Goal: Transaction & Acquisition: Purchase product/service

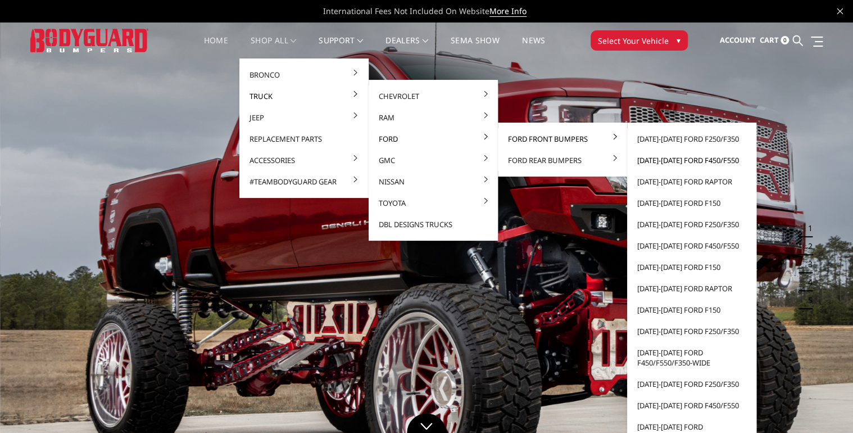
click at [671, 159] on link "[DATE]-[DATE] Ford F450/F550" at bounding box center [692, 160] width 120 height 21
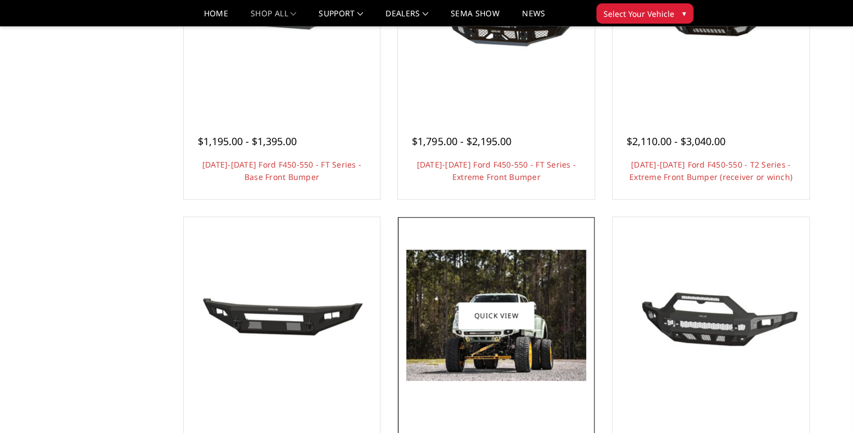
scroll to position [225, 0]
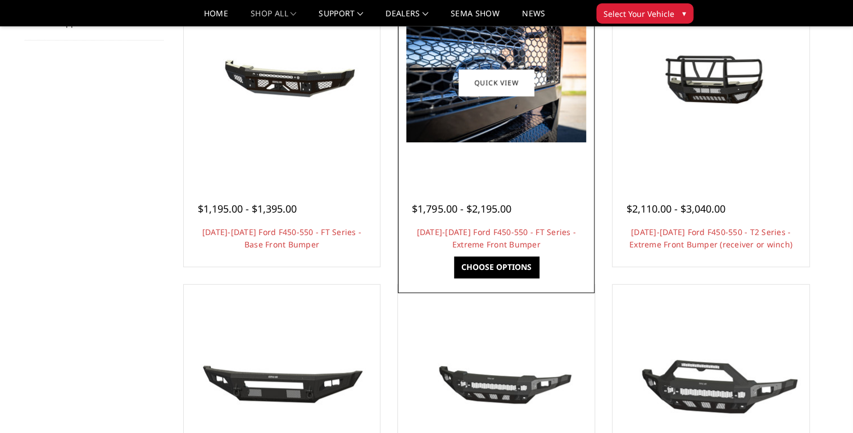
click at [488, 115] on img at bounding box center [496, 82] width 180 height 120
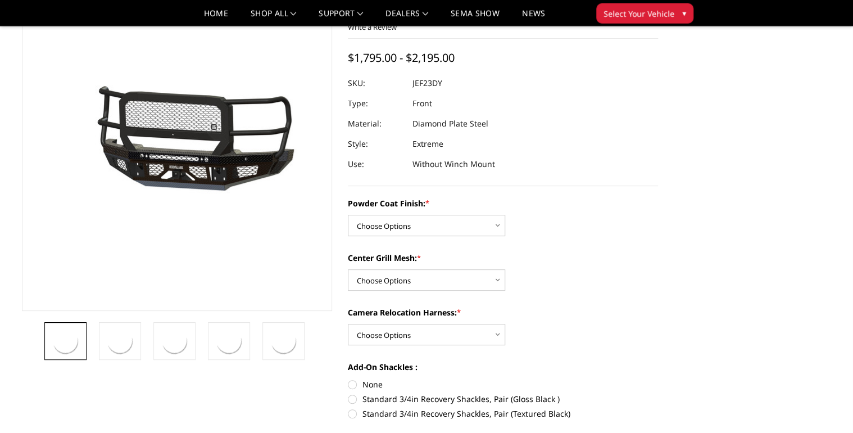
scroll to position [90, 0]
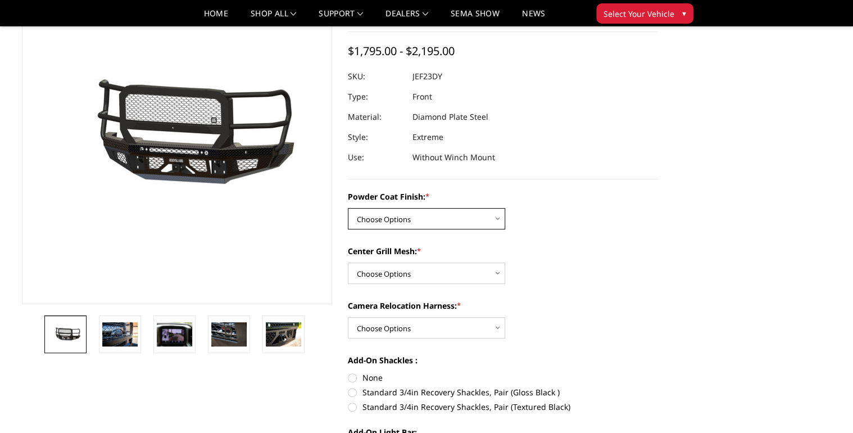
click at [427, 223] on select "Choose Options Bare Metal Gloss Black Powder Coat Textured Black Powder Coat" at bounding box center [426, 218] width 157 height 21
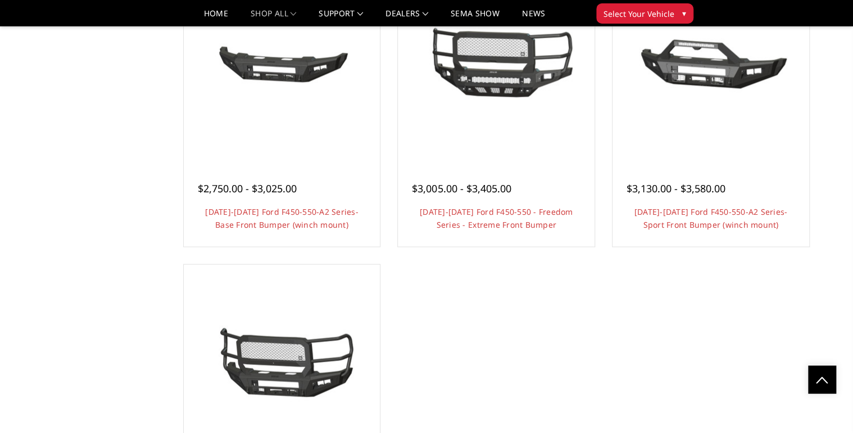
scroll to position [800, 0]
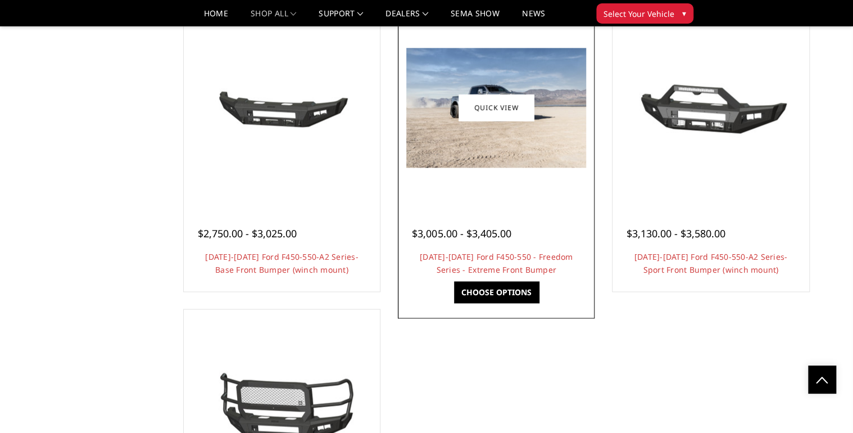
click at [526, 152] on img at bounding box center [496, 108] width 180 height 120
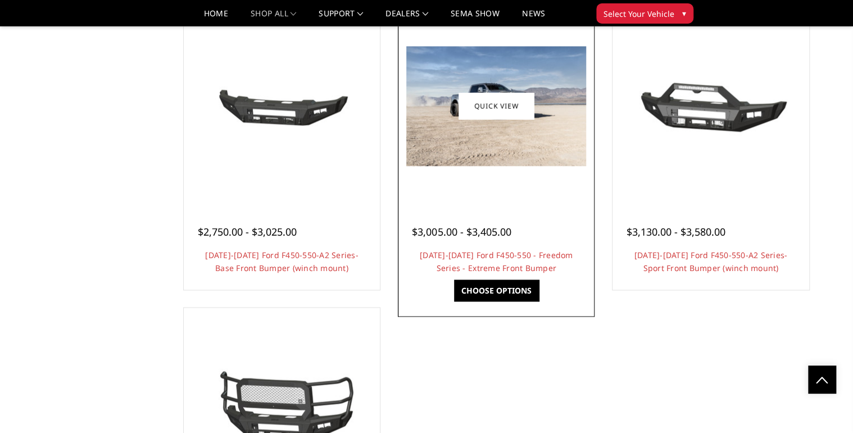
scroll to position [896, 0]
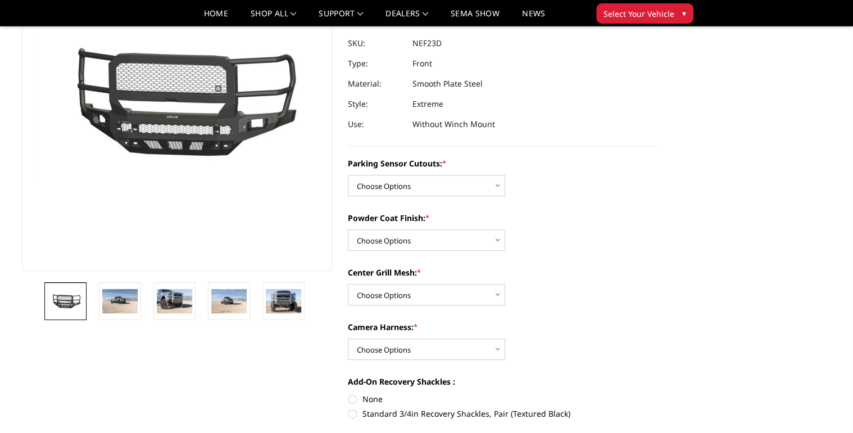
scroll to position [180, 0]
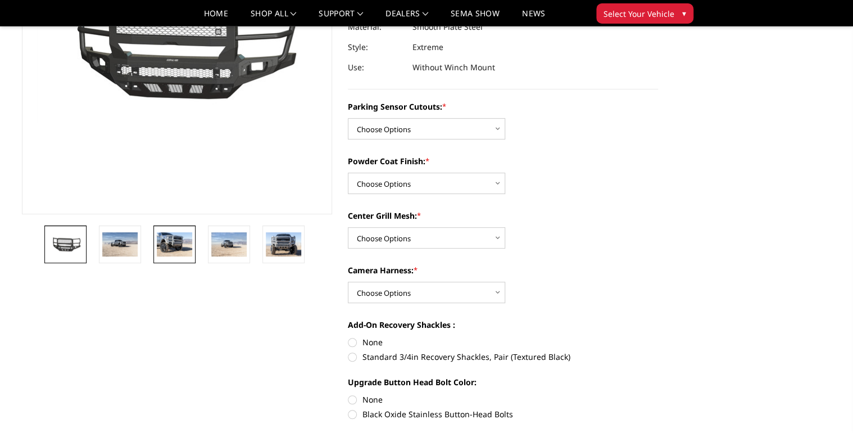
click at [164, 251] on img at bounding box center [174, 244] width 35 height 24
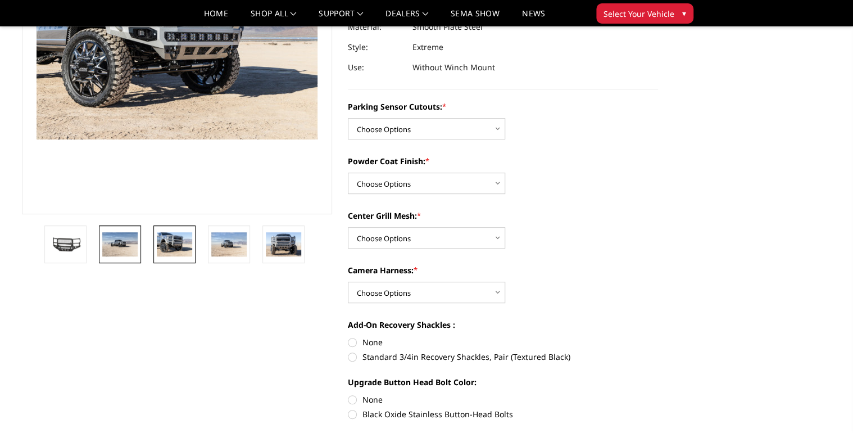
scroll to position [162, 0]
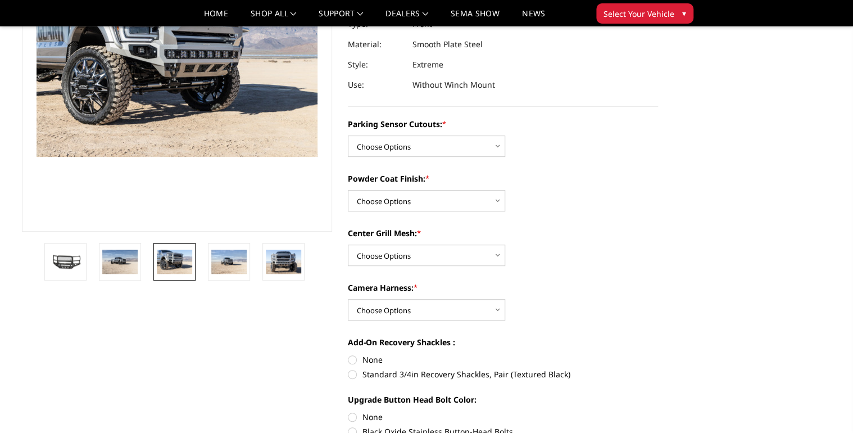
click at [119, 241] on section at bounding box center [177, 87] width 326 height 386
click at [100, 265] on link at bounding box center [120, 262] width 42 height 38
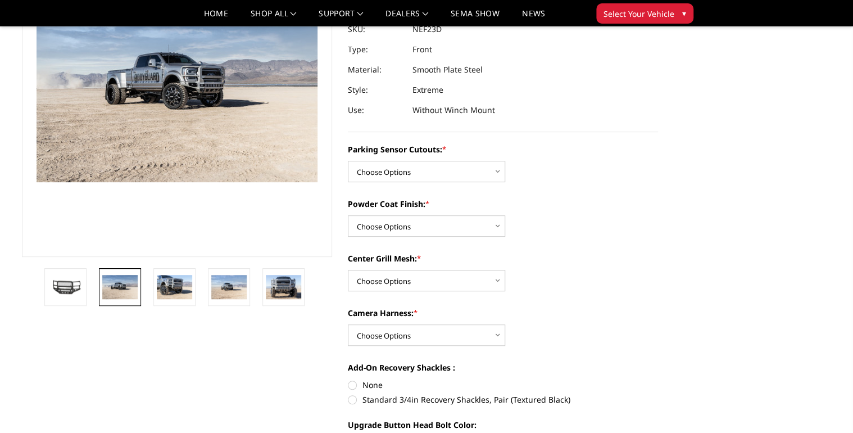
scroll to position [73, 0]
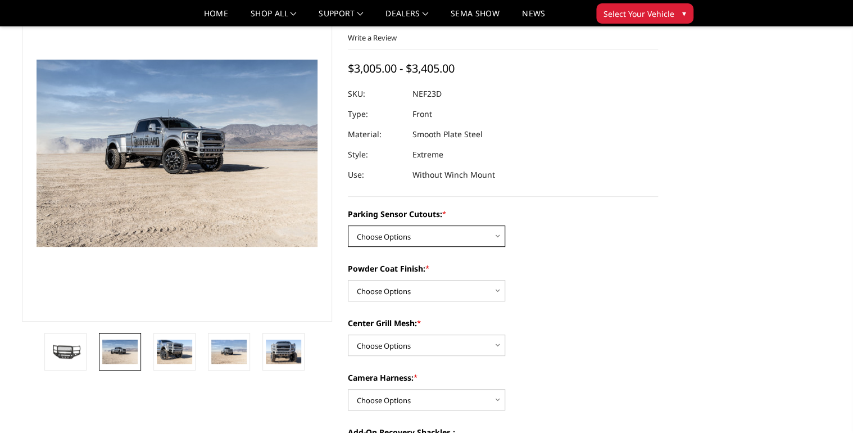
click at [470, 235] on select "Choose Options No - Without Parking Sensor Cutouts Yes - With Parking Sensor Cu…" at bounding box center [426, 235] width 157 height 21
select select "2591"
click at [348, 225] on select "Choose Options No - Without Parking Sensor Cutouts Yes - With Parking Sensor Cu…" at bounding box center [426, 235] width 157 height 21
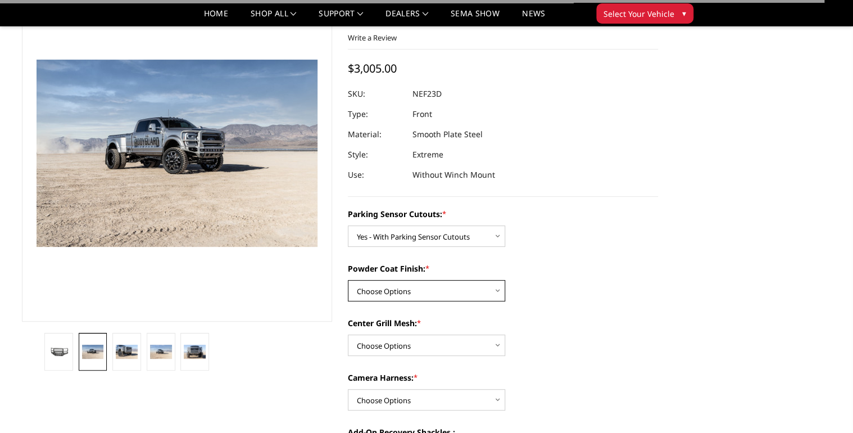
drag, startPoint x: 458, startPoint y: 288, endPoint x: 459, endPoint y: 293, distance: 5.7
click at [458, 288] on select "Choose Options Bare Metal Textured Black Powder Coat" at bounding box center [426, 290] width 157 height 21
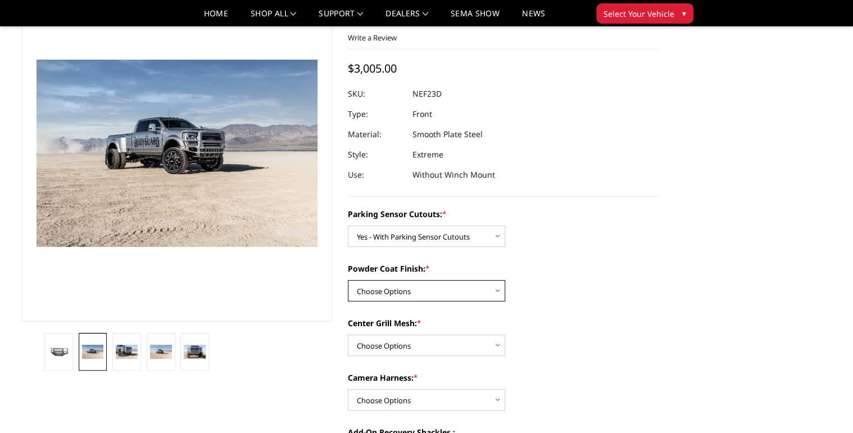
select select "2592"
click at [348, 280] on select "Choose Options Bare Metal Textured Black Powder Coat" at bounding box center [426, 290] width 157 height 21
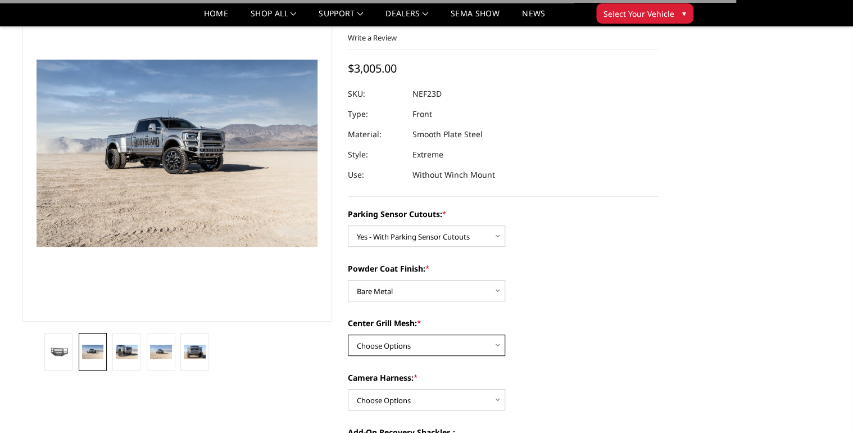
click at [443, 345] on select "Choose Options With Center Grill Mesh Without Center Grill Mesh" at bounding box center [426, 345] width 157 height 21
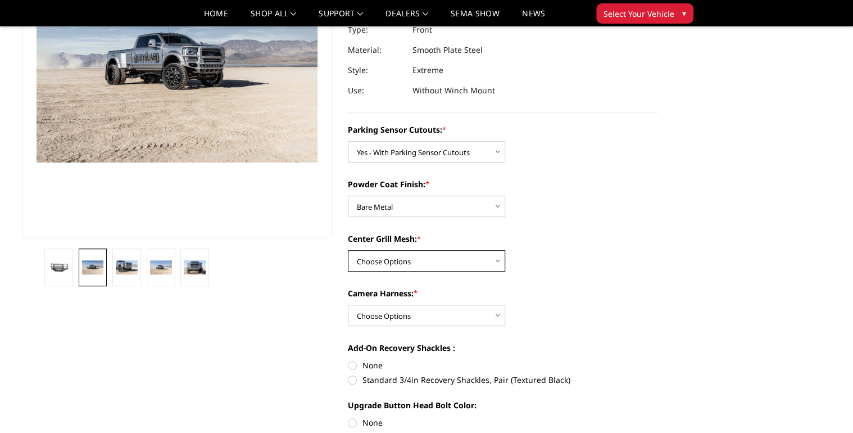
scroll to position [162, 0]
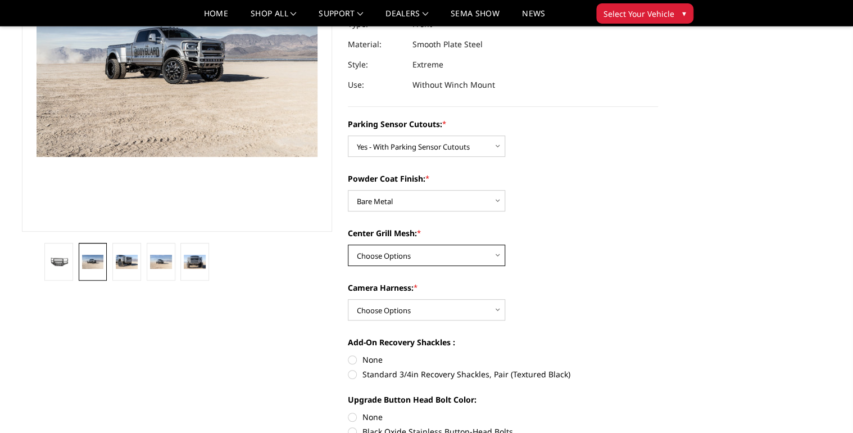
click at [418, 258] on select "Choose Options With Center Grill Mesh Without Center Grill Mesh" at bounding box center [426, 255] width 157 height 21
select select "2594"
click at [348, 245] on select "Choose Options With Center Grill Mesh Without Center Grill Mesh" at bounding box center [426, 255] width 157 height 21
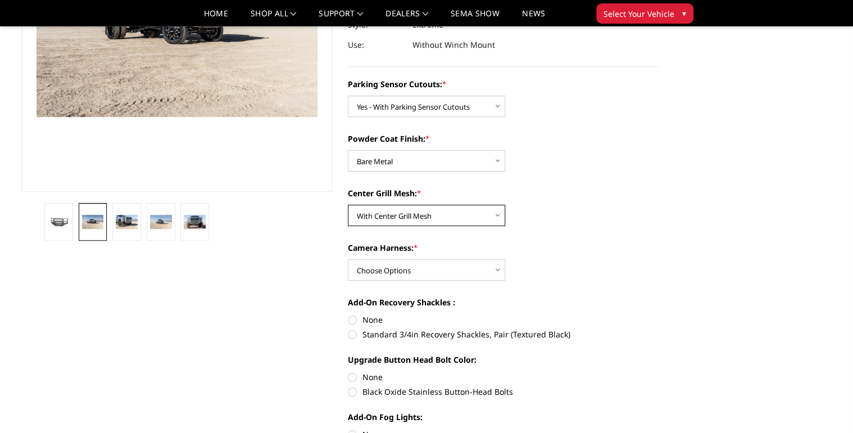
scroll to position [252, 0]
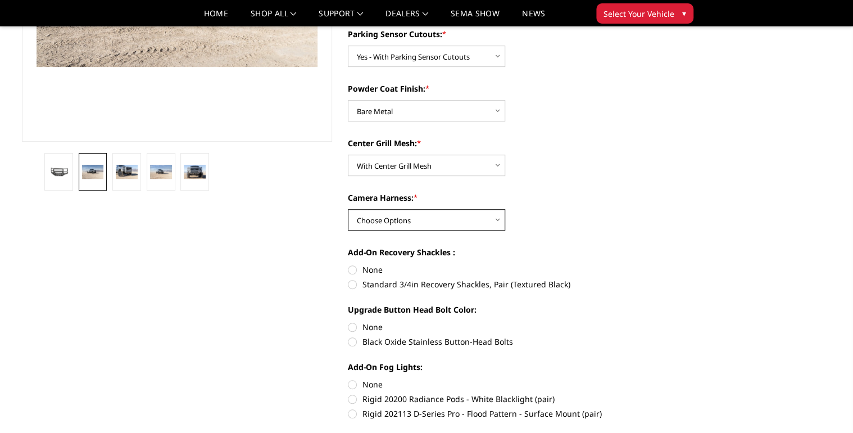
click at [452, 219] on select "Choose Options WITH Camera Harness WITHOUT Camera Harness" at bounding box center [426, 219] width 157 height 21
select select "2596"
click at [348, 209] on select "Choose Options WITH Camera Harness WITHOUT Camera Harness" at bounding box center [426, 219] width 157 height 21
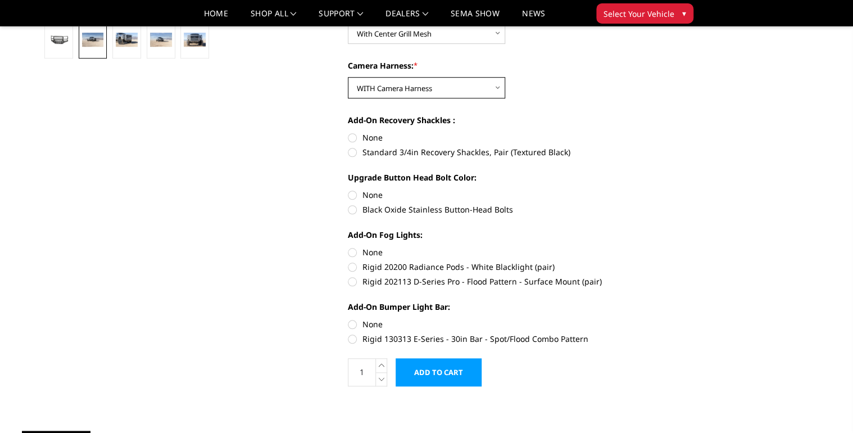
scroll to position [432, 0]
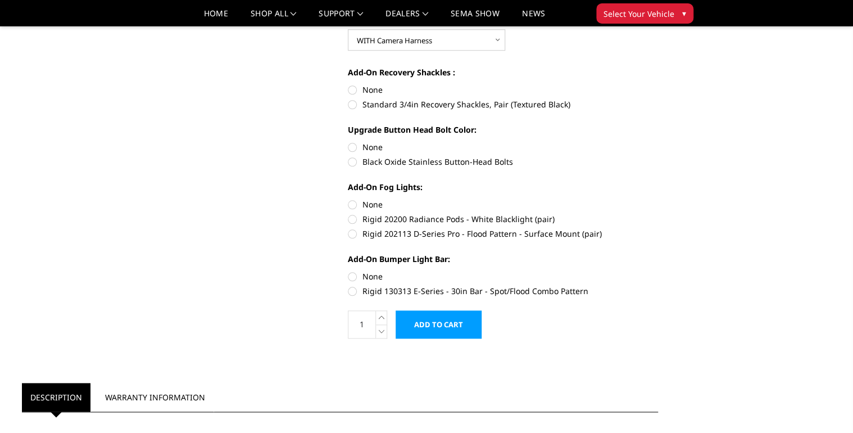
click at [420, 322] on input "Add to Cart" at bounding box center [439, 324] width 86 height 28
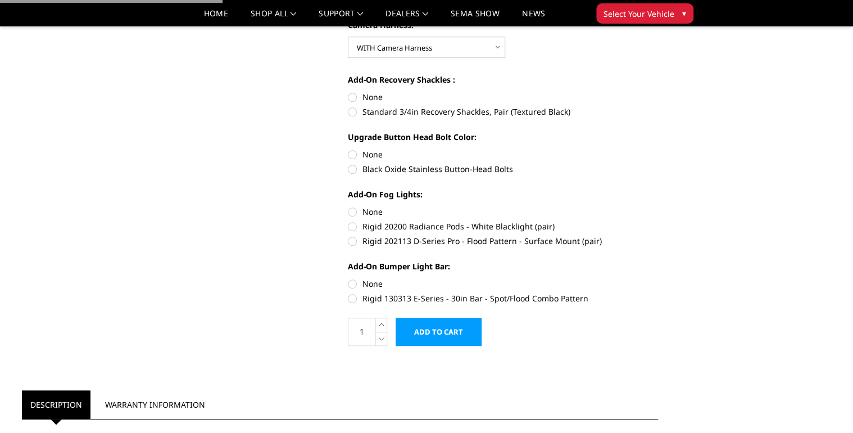
scroll to position [207, 0]
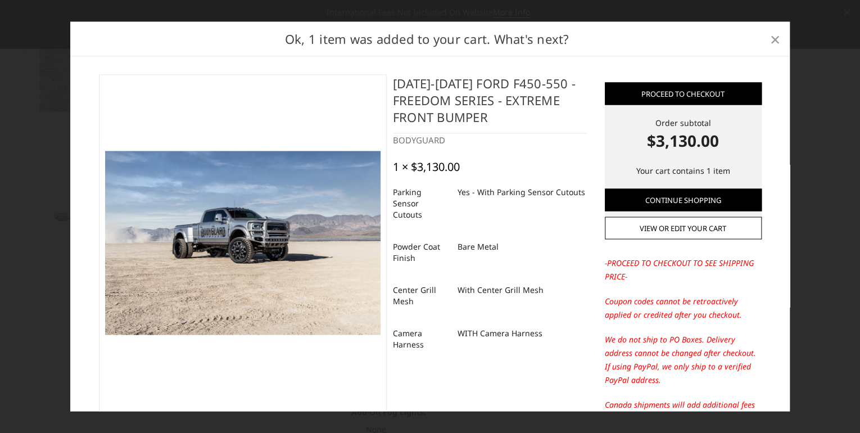
click at [774, 38] on span "×" at bounding box center [775, 38] width 10 height 24
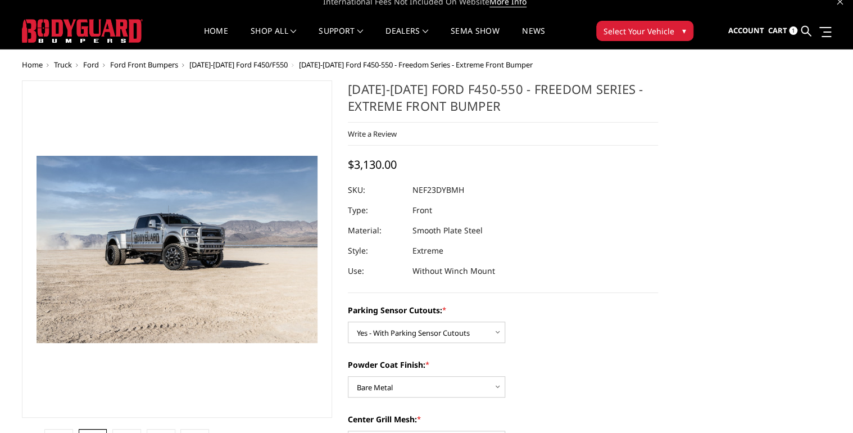
scroll to position [0, 0]
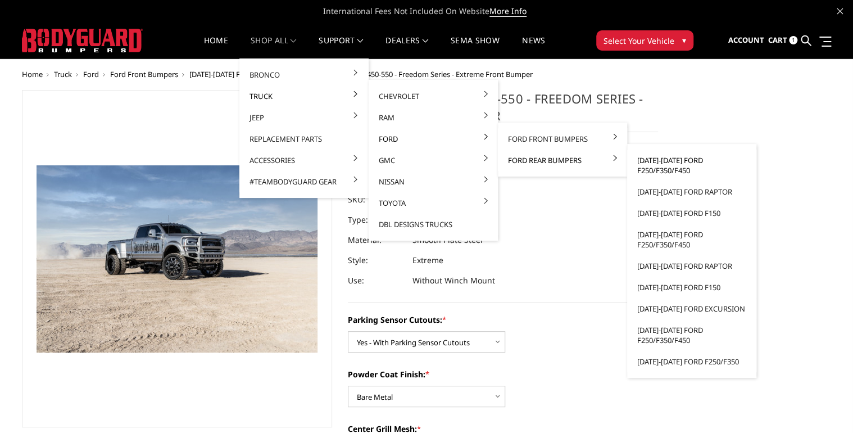
click at [675, 169] on link "2023-2025 Ford F250/F350/F450" at bounding box center [692, 165] width 120 height 31
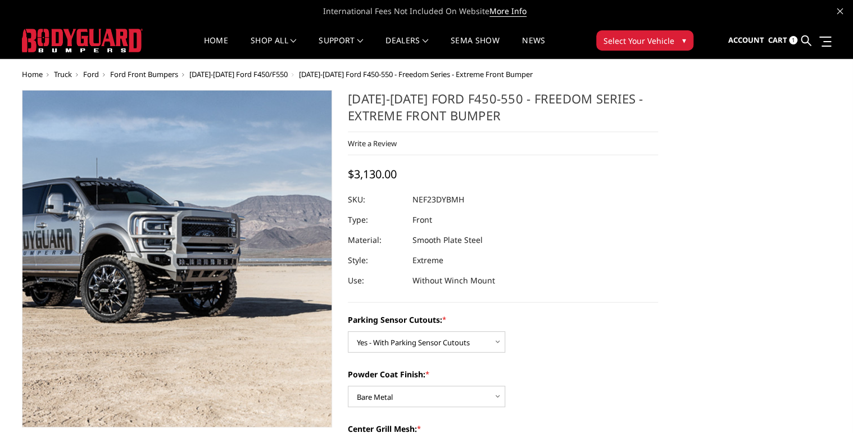
scroll to position [25, 0]
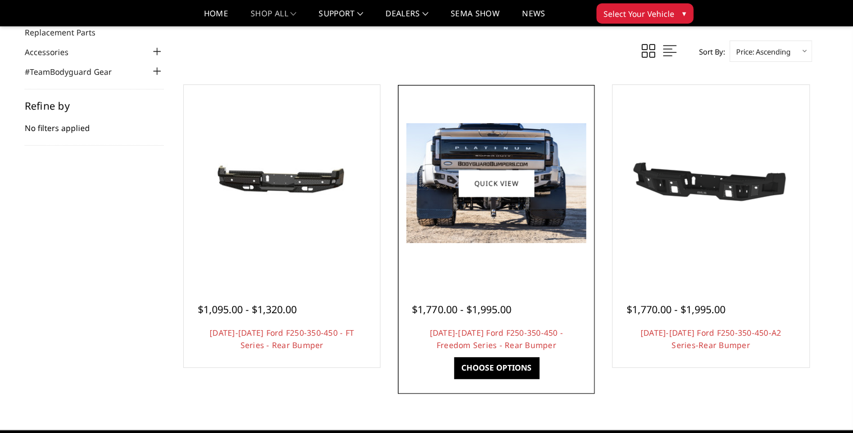
scroll to position [135, 0]
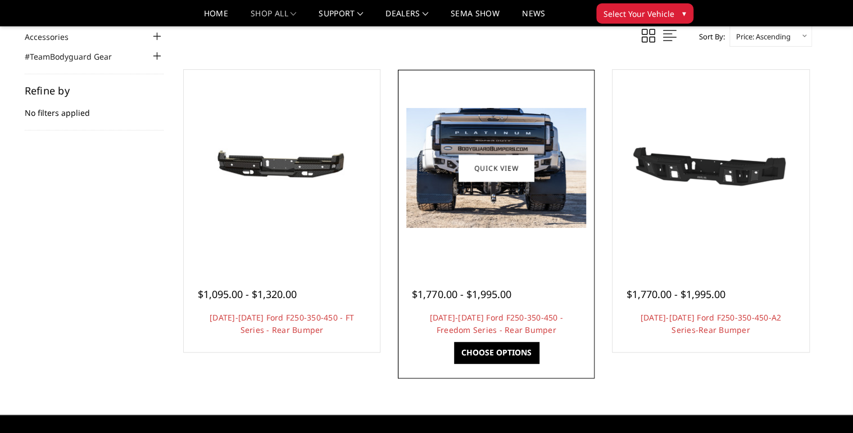
click at [539, 209] on img at bounding box center [496, 168] width 180 height 120
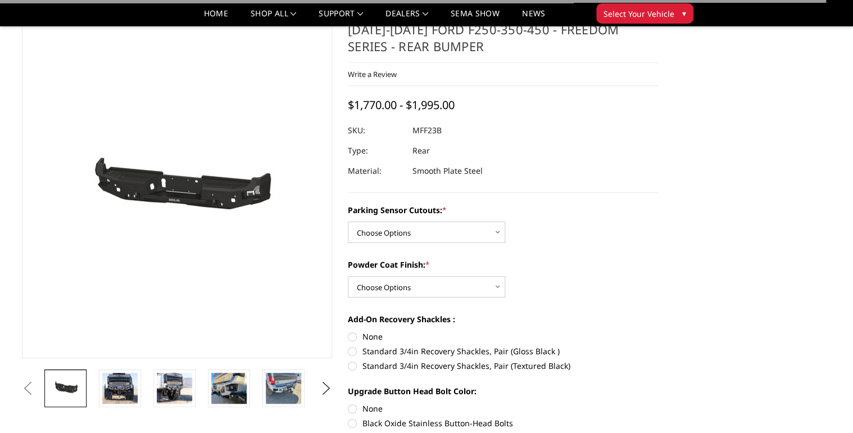
scroll to position [90, 0]
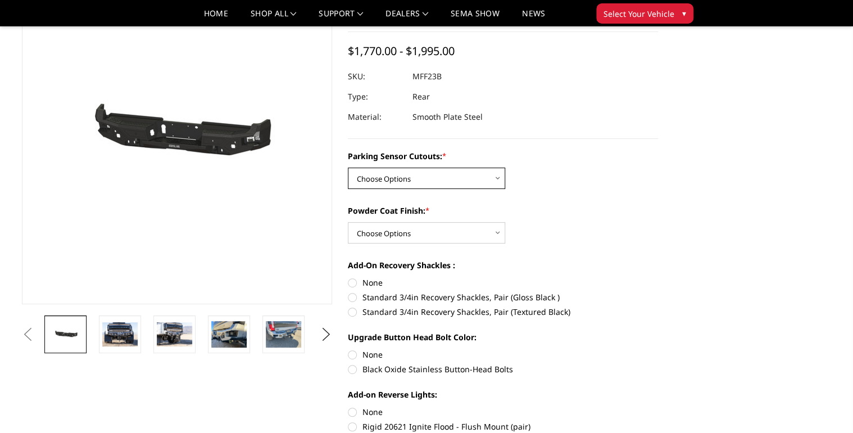
click at [450, 180] on select "Choose Options No - Without Parking Sensor Cutouts Yes - With Parking Sensor Cu…" at bounding box center [426, 178] width 157 height 21
select select "2559"
click at [348, 168] on select "Choose Options No - Without Parking Sensor Cutouts Yes - With Parking Sensor Cu…" at bounding box center [426, 178] width 157 height 21
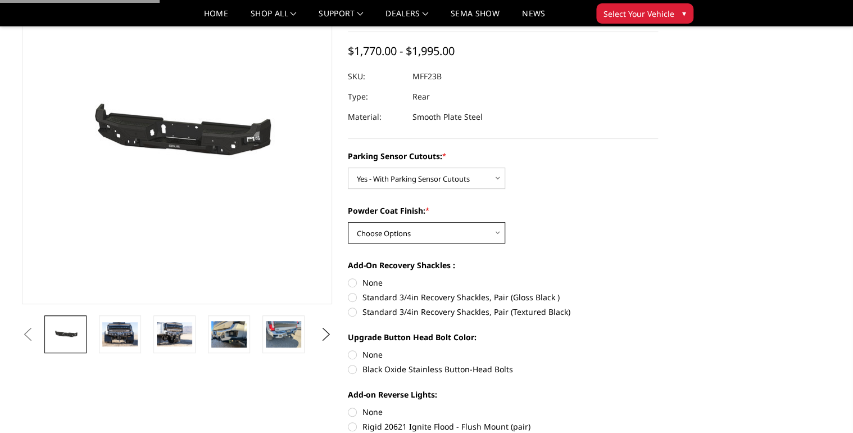
drag, startPoint x: 426, startPoint y: 231, endPoint x: 427, endPoint y: 236, distance: 5.9
click at [426, 231] on select "Choose Options Bare Metal Textured Black Powder Coat" at bounding box center [426, 232] width 157 height 21
select select "2560"
click at [348, 222] on select "Choose Options Bare Metal Textured Black Powder Coat" at bounding box center [426, 232] width 157 height 21
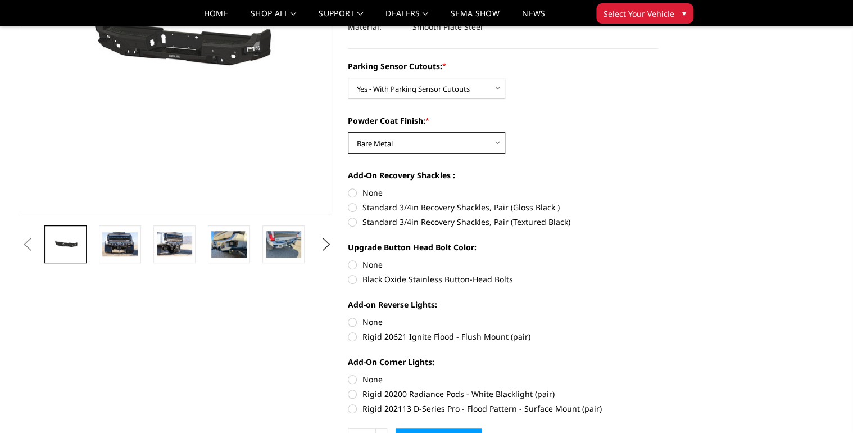
scroll to position [225, 0]
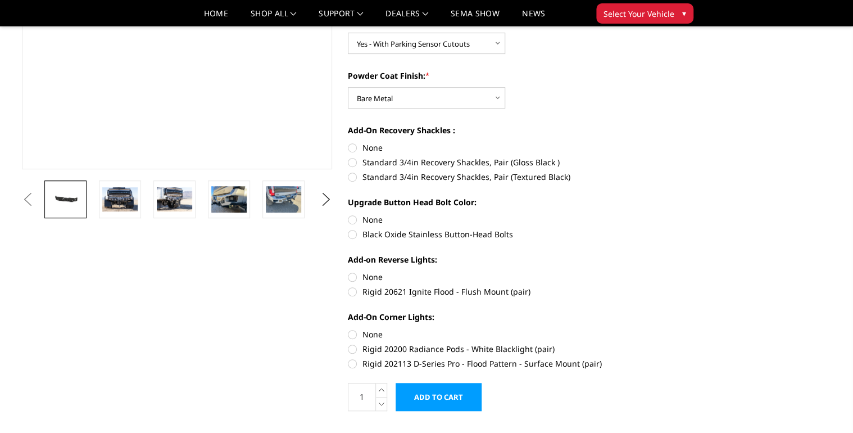
click at [450, 400] on input "Add to Cart" at bounding box center [439, 397] width 86 height 28
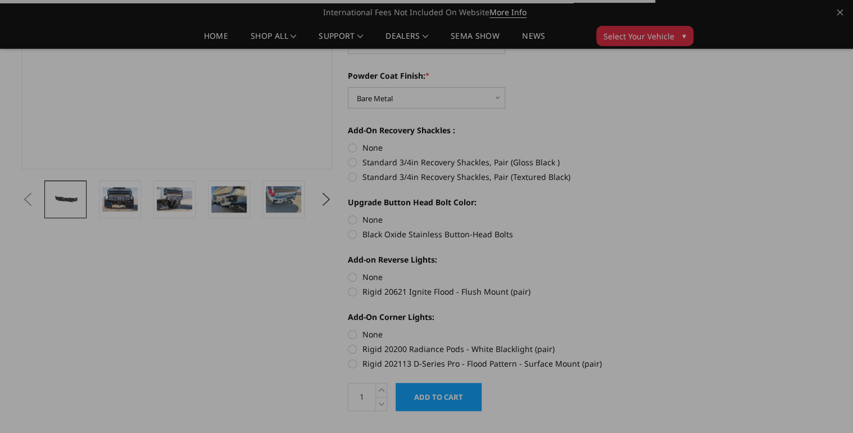
scroll to position [45, 0]
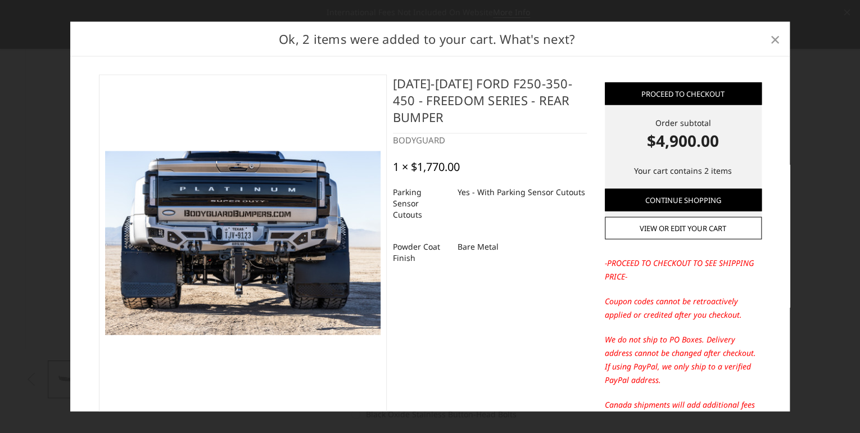
click at [771, 33] on span "×" at bounding box center [775, 38] width 10 height 24
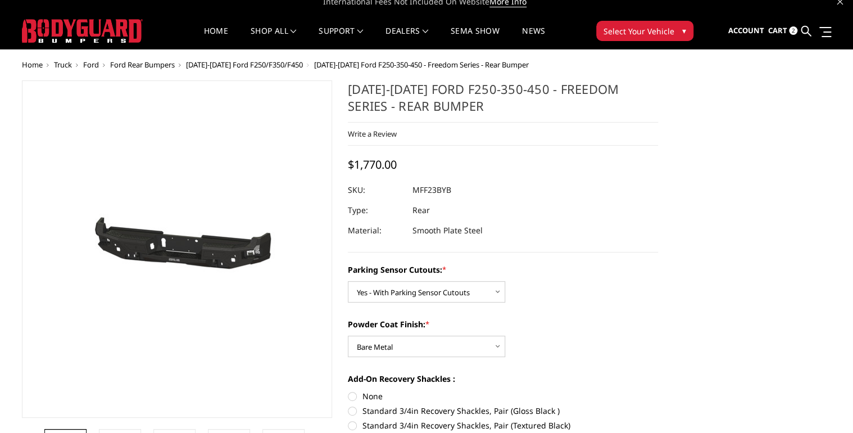
scroll to position [0, 0]
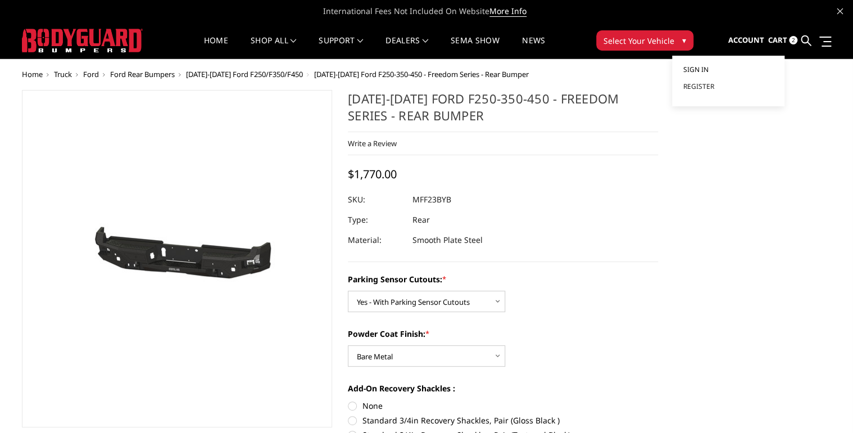
click at [707, 67] on span "Sign in" at bounding box center [696, 70] width 25 height 10
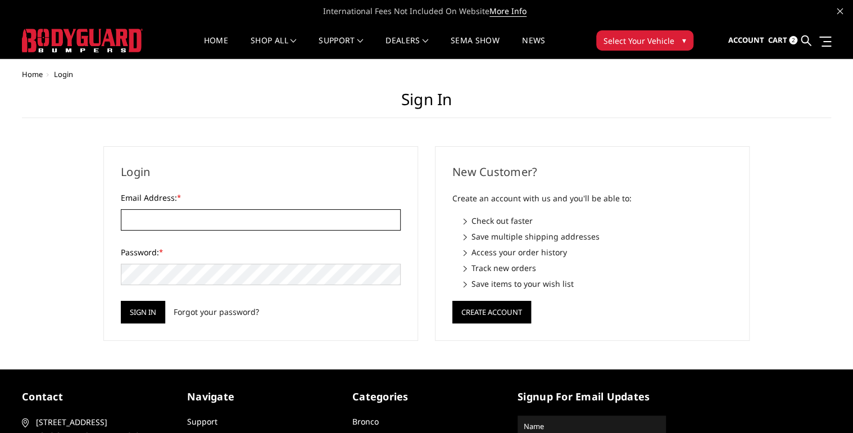
drag, startPoint x: 187, startPoint y: 220, endPoint x: 186, endPoint y: 225, distance: 5.9
click at [187, 220] on input "Email Address: *" at bounding box center [261, 219] width 280 height 21
type input "[EMAIL_ADDRESS][DOMAIN_NAME]"
click at [121, 301] on input "Sign in" at bounding box center [143, 312] width 44 height 22
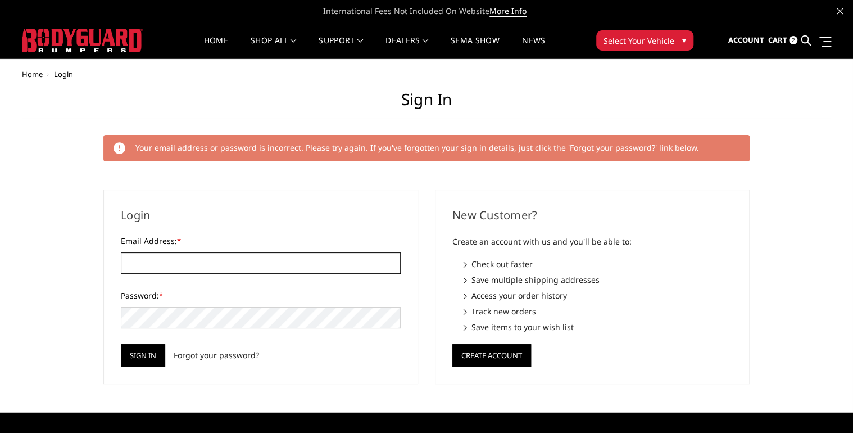
click at [163, 252] on input "Email Address: *" at bounding box center [261, 262] width 280 height 21
type input "[EMAIL_ADDRESS][DOMAIN_NAME]"
click at [121, 344] on input "Sign in" at bounding box center [143, 355] width 44 height 22
click at [220, 273] on form "Email Address: * Password: * Sign in Forgot your password?" at bounding box center [261, 301] width 280 height 132
click at [223, 269] on input "Email Address: *" at bounding box center [261, 262] width 280 height 21
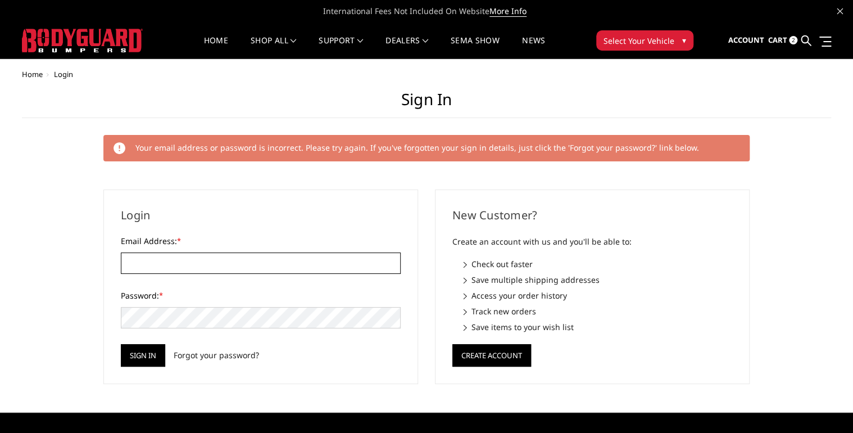
type input "[EMAIL_ADDRESS][DOMAIN_NAME]"
click at [34, 317] on div "Home Login Sign in Your email address or password is incorrect. Please try agai…" at bounding box center [427, 227] width 810 height 314
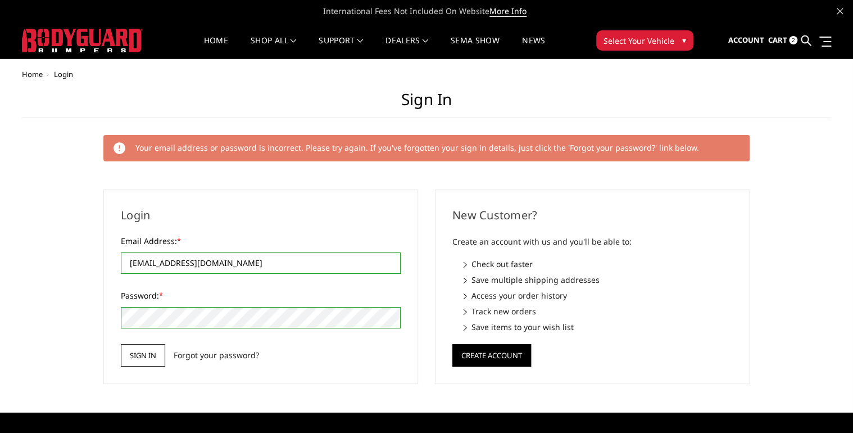
click at [130, 349] on input "Sign in" at bounding box center [143, 355] width 44 height 22
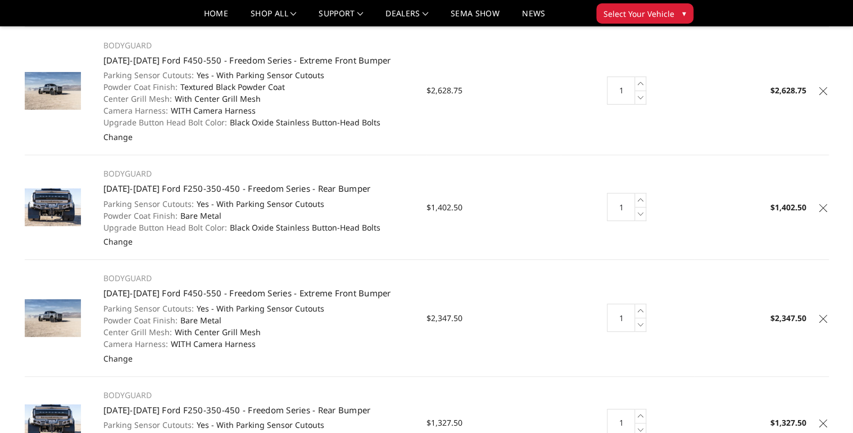
scroll to position [135, 0]
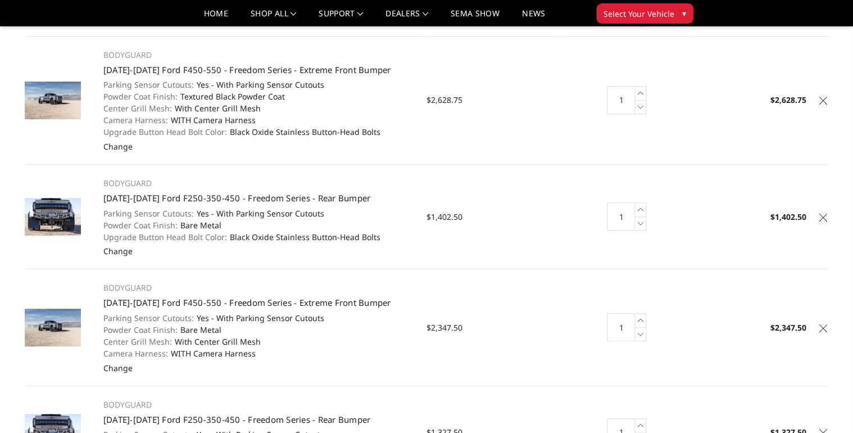
click at [818, 96] on link at bounding box center [823, 98] width 11 height 11
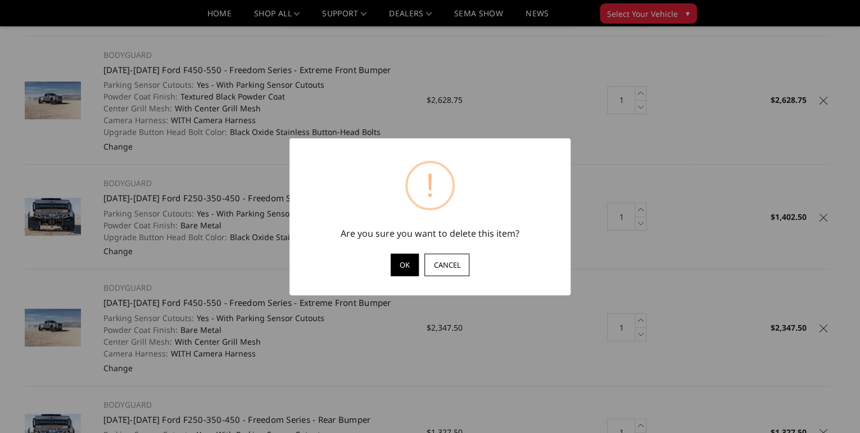
drag, startPoint x: 395, startPoint y: 257, endPoint x: 407, endPoint y: 266, distance: 15.6
click at [395, 258] on button "OK" at bounding box center [405, 265] width 28 height 22
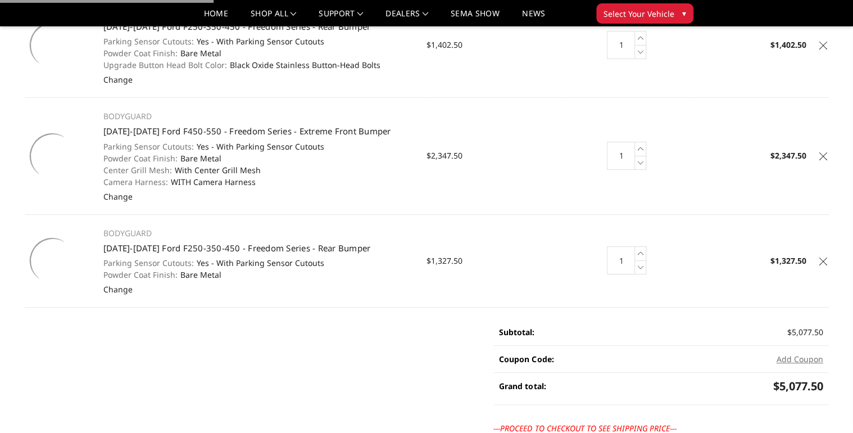
scroll to position [92, 0]
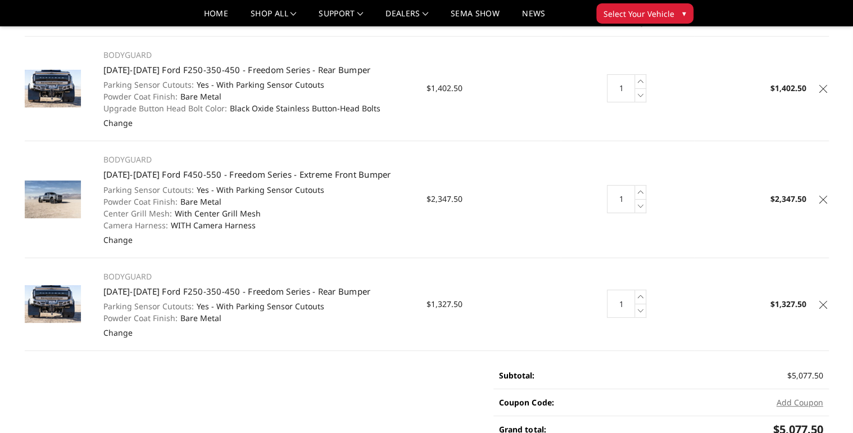
click at [826, 84] on link at bounding box center [823, 87] width 11 height 11
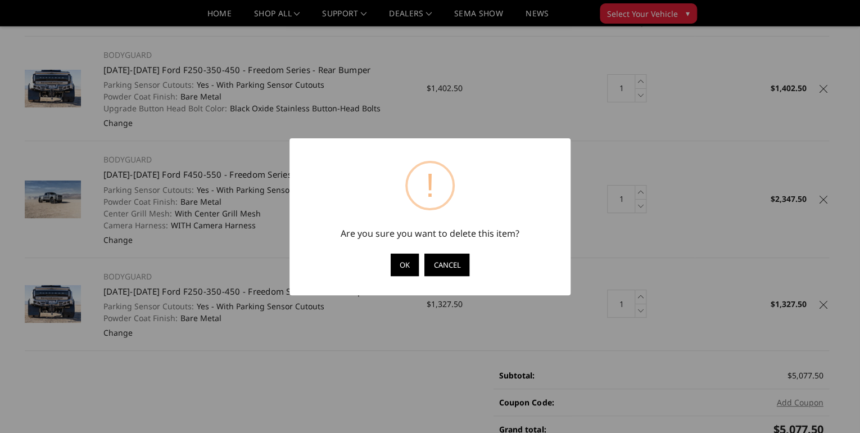
click at [466, 264] on button "Cancel" at bounding box center [446, 265] width 45 height 22
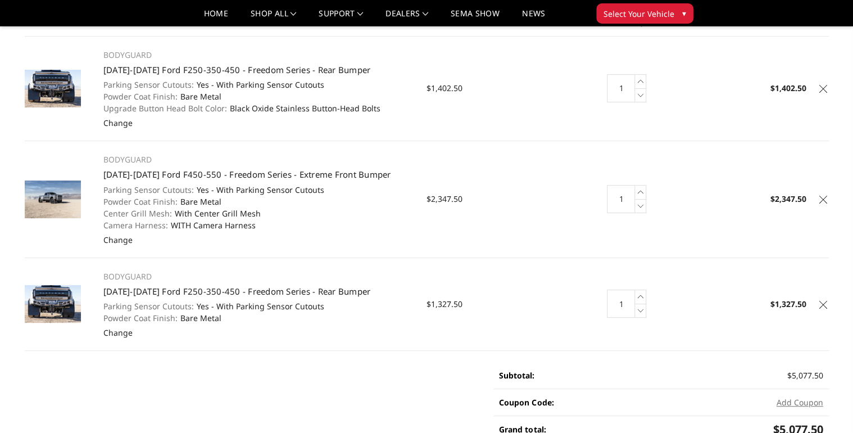
click at [824, 302] on icon at bounding box center [824, 305] width 8 height 8
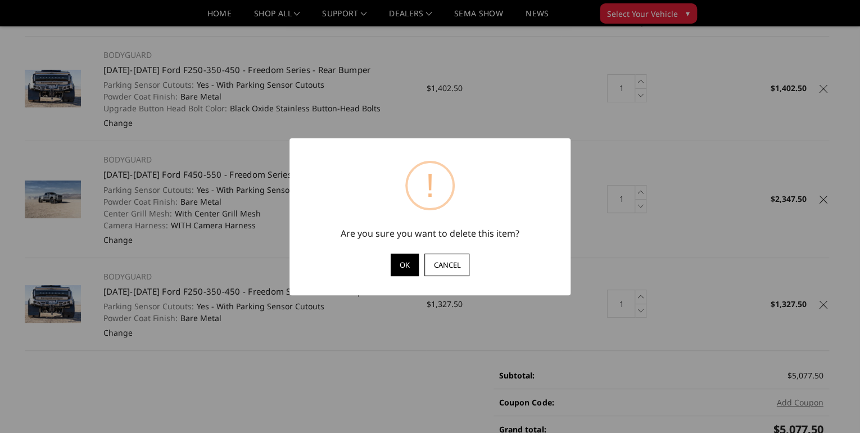
click at [400, 260] on button "OK" at bounding box center [405, 265] width 28 height 22
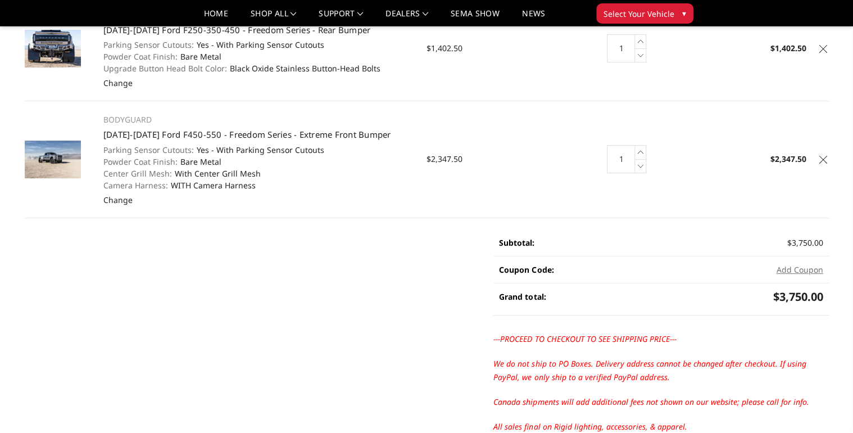
scroll to position [135, 0]
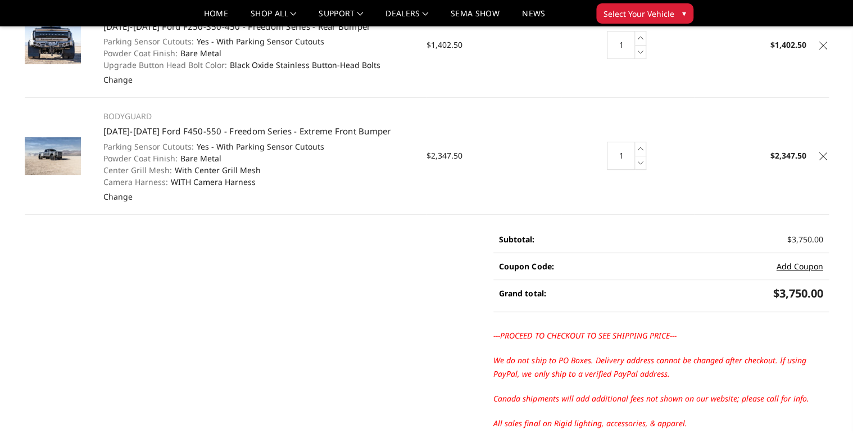
click at [803, 265] on button "Add Coupon" at bounding box center [800, 266] width 47 height 12
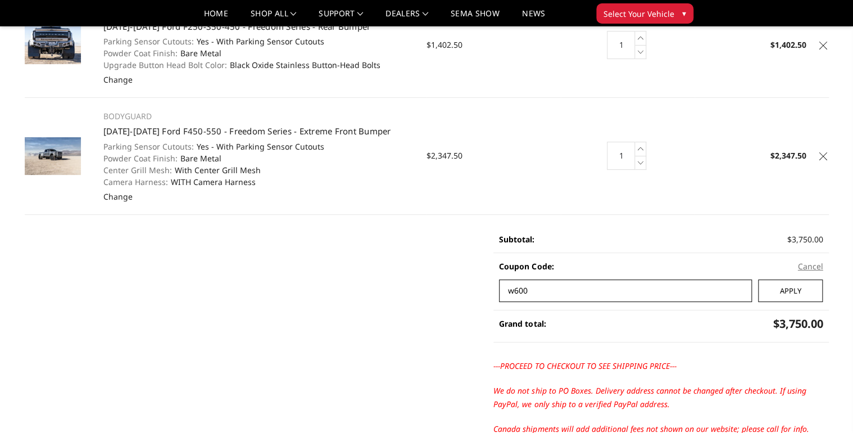
type input "w600"
click at [806, 286] on input "Apply" at bounding box center [790, 290] width 65 height 22
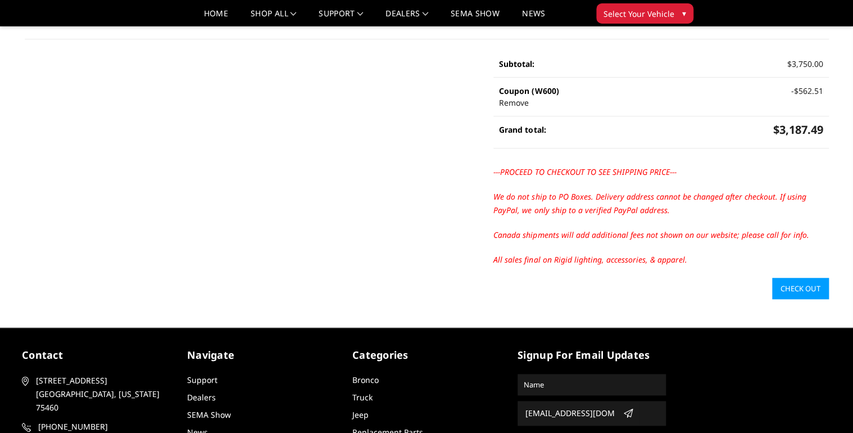
scroll to position [315, 0]
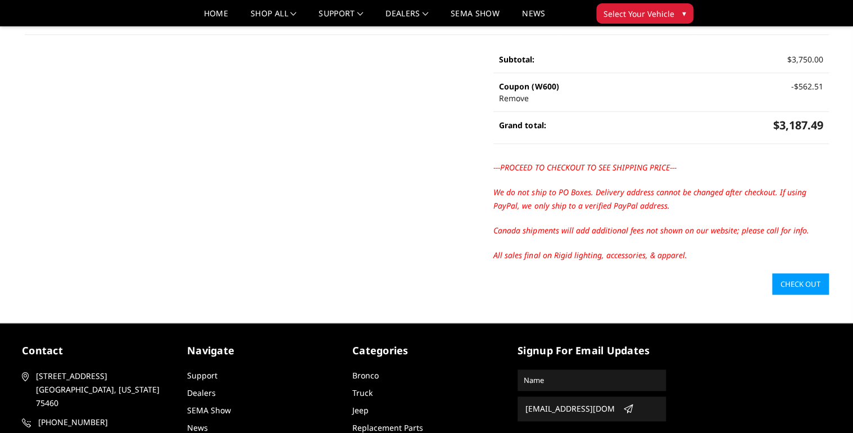
click at [796, 283] on link "Check out" at bounding box center [801, 283] width 57 height 21
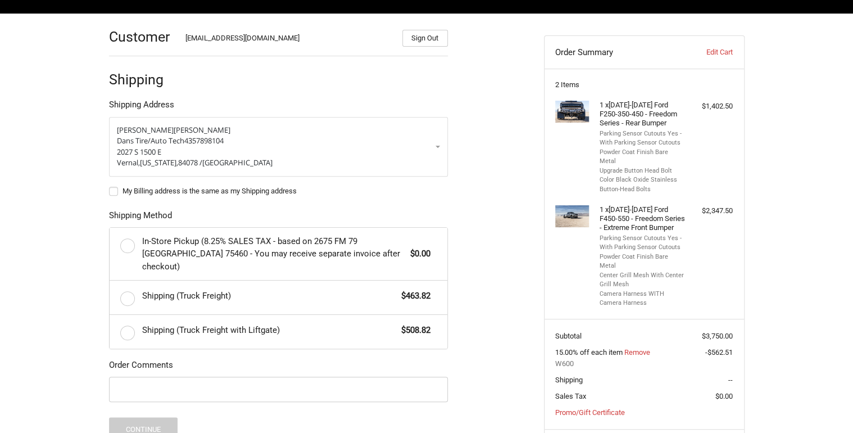
scroll to position [169, 0]
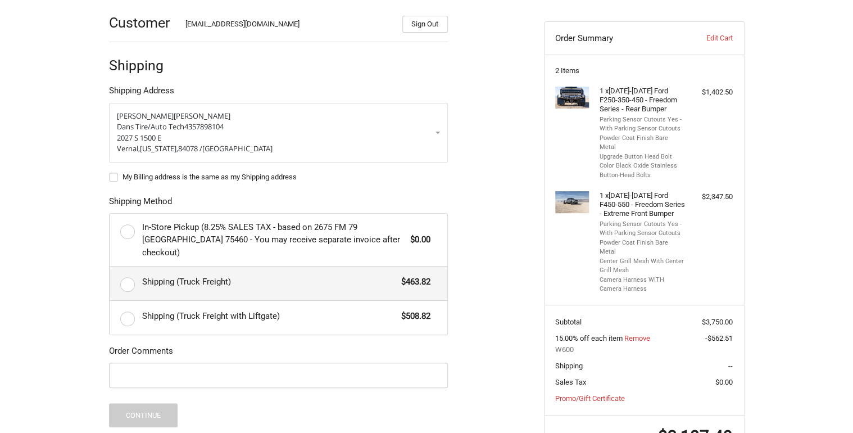
click at [128, 270] on label "Shipping (Truck Freight) $463.82" at bounding box center [279, 283] width 338 height 34
click at [110, 267] on input "Shipping (Truck Freight) $463.82" at bounding box center [110, 266] width 1 height 1
radio input "true"
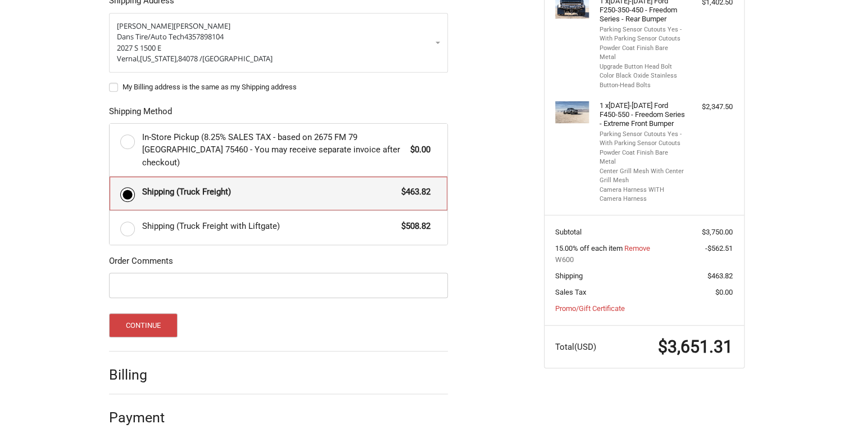
scroll to position [260, 0]
click at [130, 313] on button "Continue" at bounding box center [143, 325] width 69 height 24
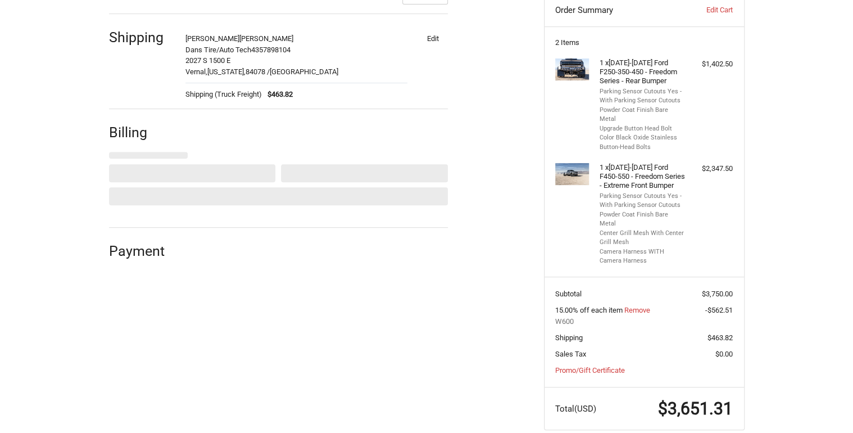
select select "US"
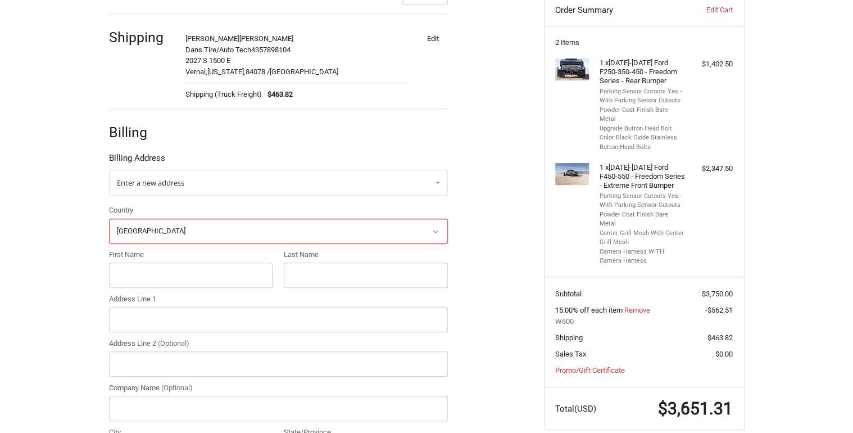
scroll to position [219, 0]
